Goal: Information Seeking & Learning: Learn about a topic

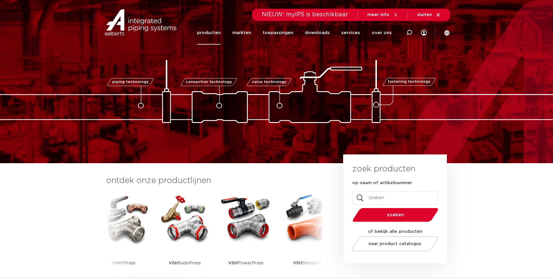
click at [213, 32] on link "producten" at bounding box center [209, 33] width 24 height 24
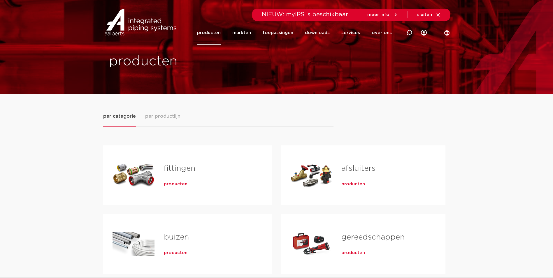
click at [187, 168] on link "fittingen" at bounding box center [179, 169] width 31 height 8
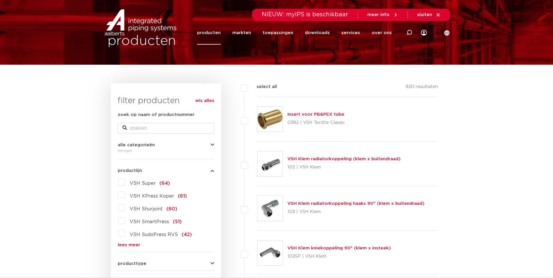
scroll to position [58, 0]
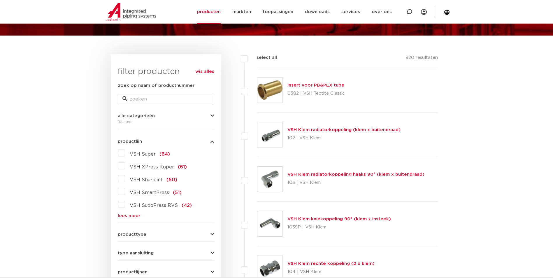
click at [131, 215] on link "lees meer" at bounding box center [166, 216] width 97 height 4
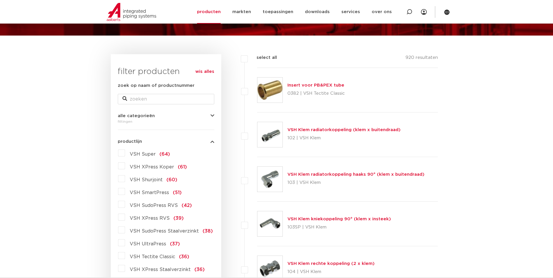
click at [125, 216] on label "VSH XPress RVS (39)" at bounding box center [154, 217] width 59 height 9
click at [0, 0] on input "VSH XPress RVS (39)" at bounding box center [0, 0] width 0 height 0
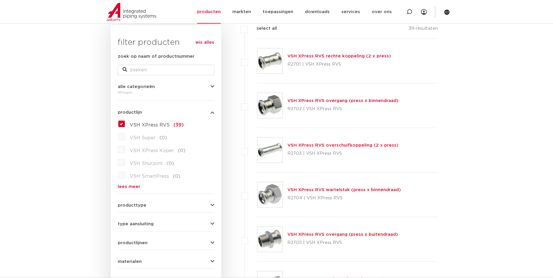
scroll to position [117, 0]
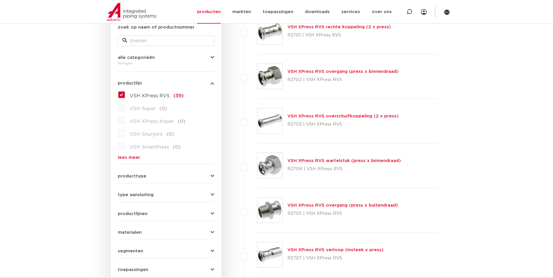
click at [134, 172] on div "producttype meerdelig (4) ommanteld (2) slangen (2) demontabel (0) accessoires …" at bounding box center [166, 173] width 97 height 9
click at [136, 176] on span "producttype" at bounding box center [132, 176] width 29 height 4
click at [151, 197] on span "type aansluiting" at bounding box center [136, 195] width 36 height 4
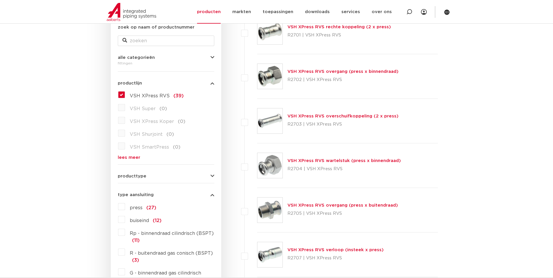
click at [151, 197] on span "type aansluiting" at bounding box center [136, 195] width 36 height 4
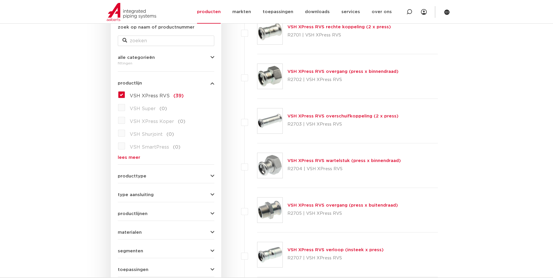
click at [149, 179] on form "zoek op naam of productnummer alle categorieën fittingen fittingen afsluiters b…" at bounding box center [166, 160] width 97 height 272
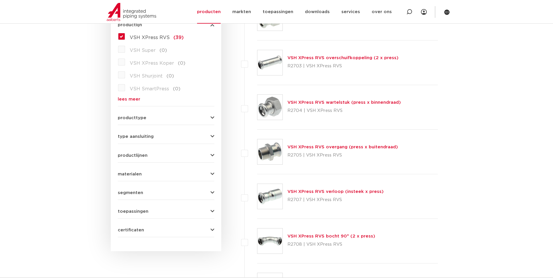
click at [127, 171] on div "materialen messing (1) roestvaststaal (38) kunststof (1) staal (0) koper (0) br…" at bounding box center [166, 171] width 97 height 9
click at [131, 177] on form "zoek op naam of productnummer alle categorieën fittingen fittingen afsluiters b…" at bounding box center [166, 102] width 97 height 272
click at [134, 175] on span "materialen" at bounding box center [130, 174] width 24 height 4
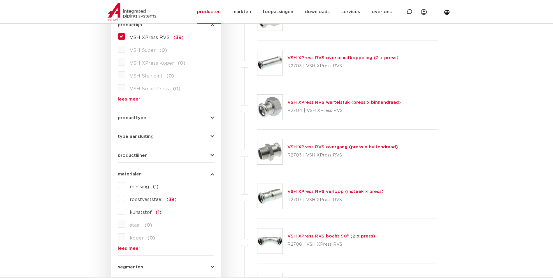
click at [125, 201] on label "roestvaststaal (38)" at bounding box center [151, 198] width 52 height 9
click at [0, 0] on input "roestvaststaal (38)" at bounding box center [0, 0] width 0 height 0
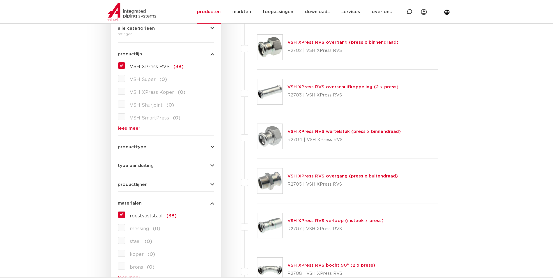
scroll to position [175, 0]
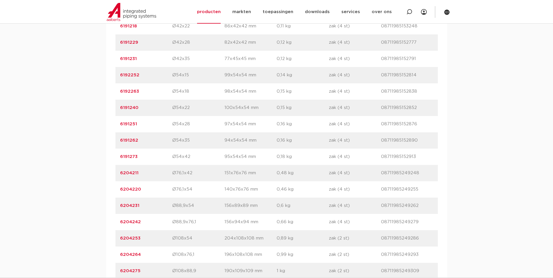
scroll to position [700, 0]
